Goal: Information Seeking & Learning: Learn about a topic

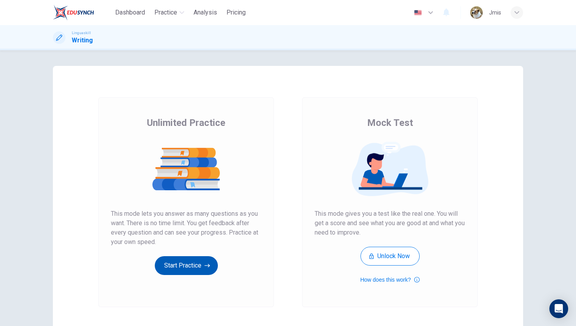
click at [196, 266] on button "Start Practice" at bounding box center [186, 265] width 63 height 19
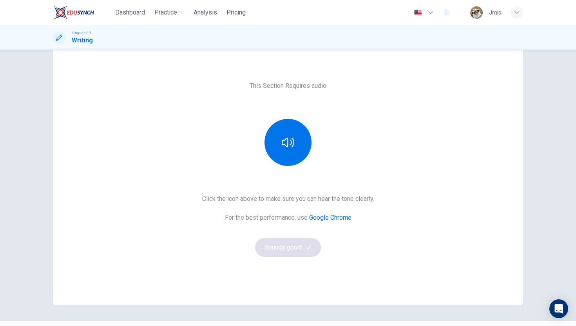
scroll to position [40, 0]
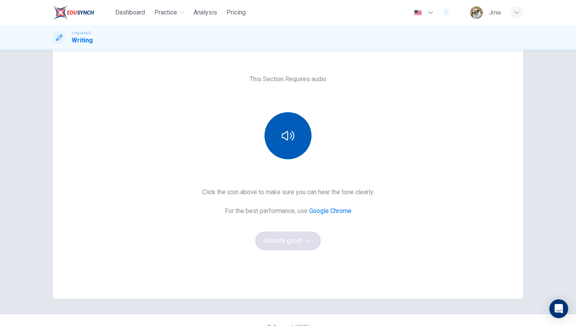
click at [286, 154] on button "button" at bounding box center [287, 135] width 47 height 47
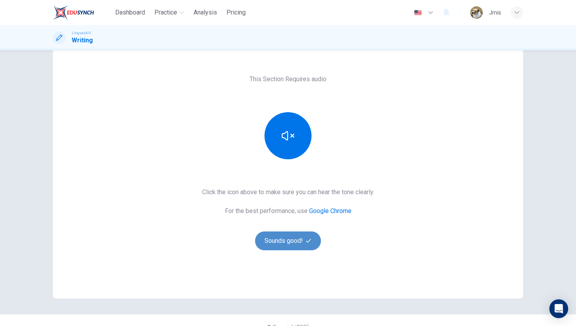
click at [285, 240] on button "Sounds good!" at bounding box center [288, 240] width 66 height 19
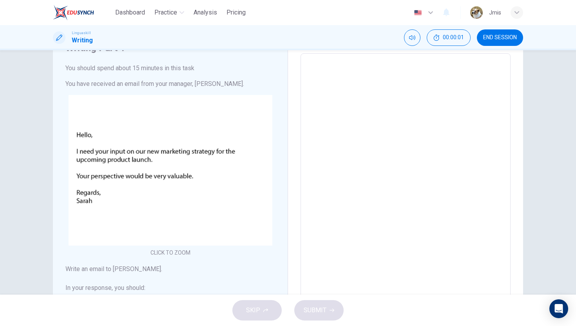
click at [358, 148] on textarea at bounding box center [405, 199] width 199 height 279
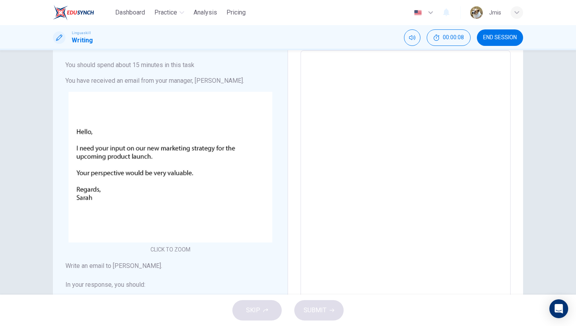
scroll to position [41, 0]
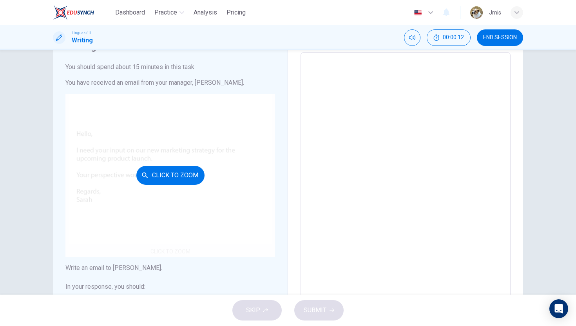
click at [195, 171] on button "Click to Zoom" at bounding box center [170, 175] width 68 height 19
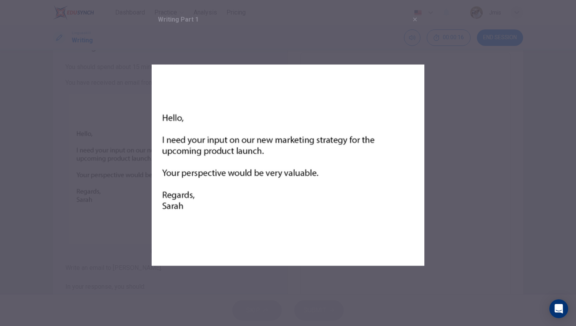
click at [122, 162] on div at bounding box center [288, 163] width 576 height 326
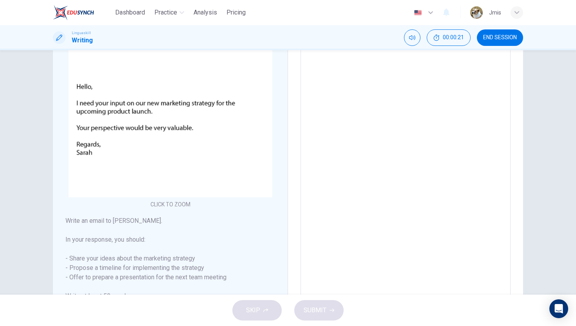
scroll to position [135, 0]
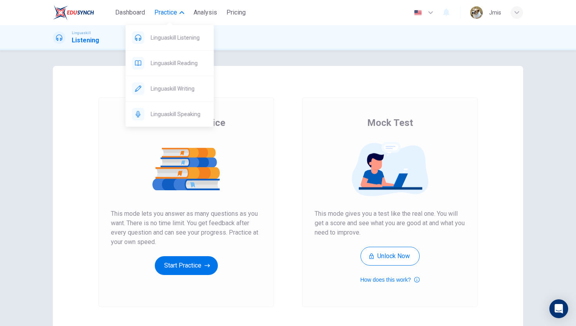
click at [171, 13] on span "Practice" at bounding box center [165, 12] width 23 height 9
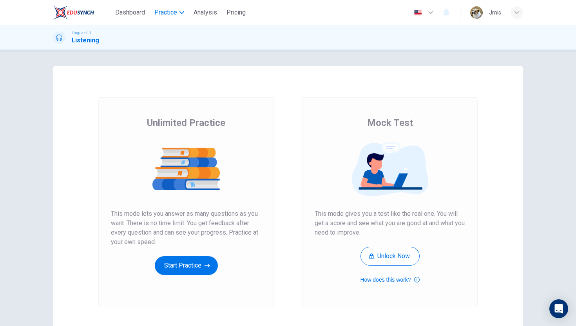
click at [171, 13] on span "Practice" at bounding box center [165, 12] width 23 height 9
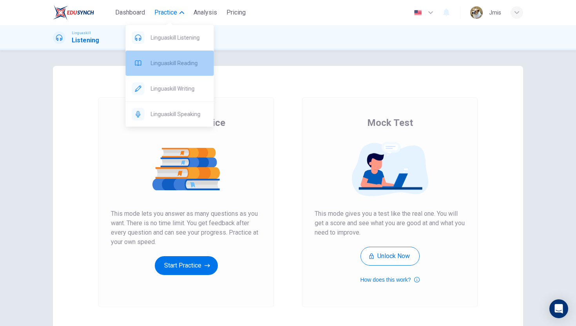
click at [169, 59] on span "Linguaskill Reading" at bounding box center [179, 62] width 57 height 9
click at [186, 66] on span "Linguaskill Reading" at bounding box center [179, 62] width 57 height 9
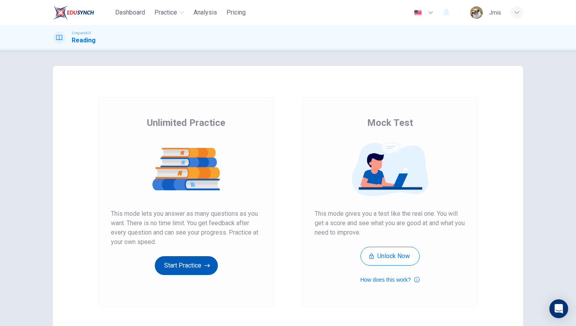
click at [180, 268] on button "Start Practice" at bounding box center [186, 265] width 63 height 19
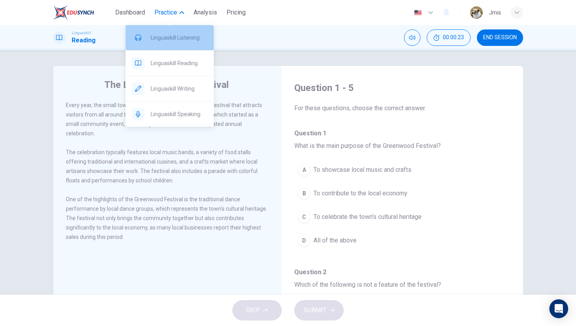
click at [186, 36] on span "Linguaskill Listening" at bounding box center [179, 37] width 57 height 9
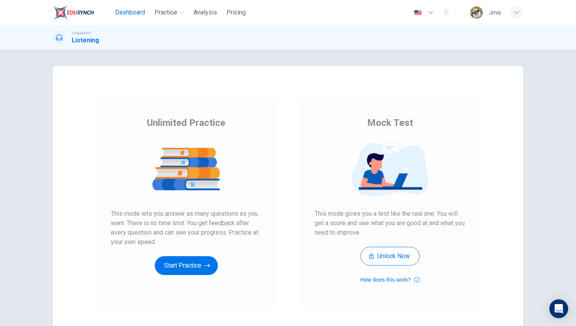
click at [140, 10] on span "Dashboard" at bounding box center [130, 12] width 30 height 9
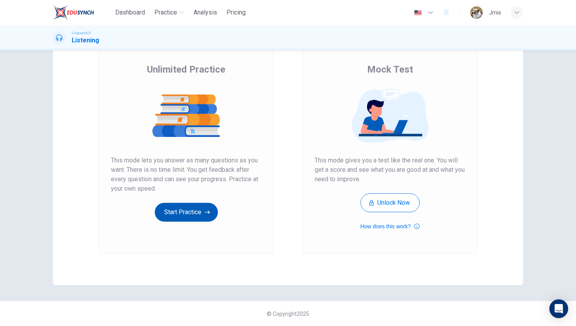
click at [188, 217] on button "Start Practice" at bounding box center [186, 212] width 63 height 19
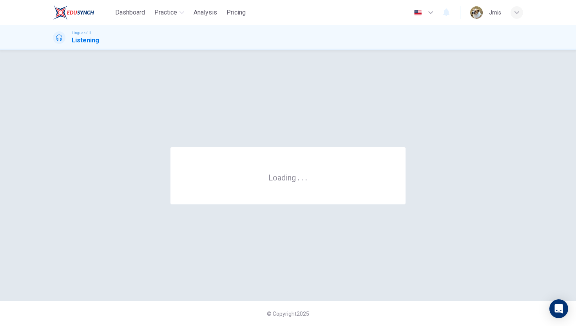
scroll to position [0, 0]
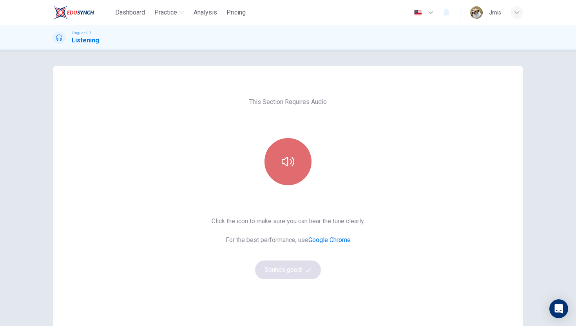
click at [290, 172] on button "button" at bounding box center [287, 161] width 47 height 47
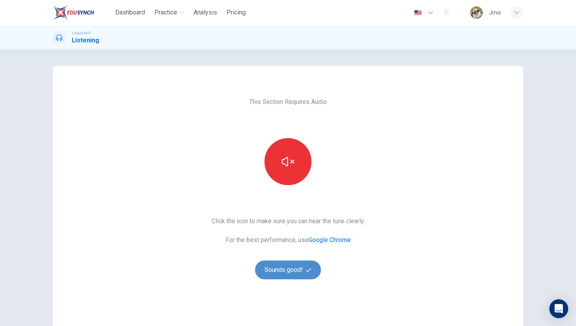
click at [293, 273] on button "Sounds good!" at bounding box center [288, 269] width 66 height 19
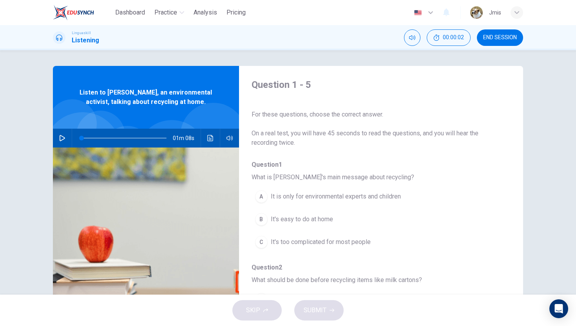
click at [62, 135] on icon "button" at bounding box center [62, 138] width 6 height 6
click at [212, 143] on button "Click to see the audio transcription" at bounding box center [210, 137] width 13 height 19
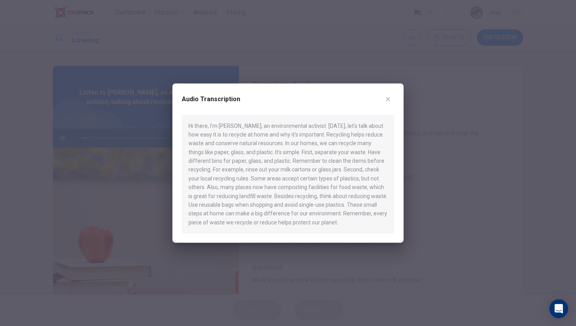
click at [112, 152] on div at bounding box center [288, 163] width 576 height 326
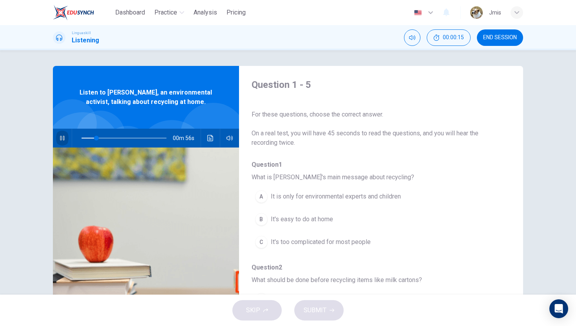
click at [61, 136] on icon "button" at bounding box center [62, 138] width 6 height 6
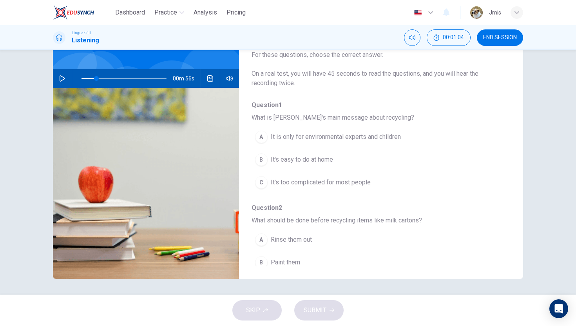
type input "17"
